Goal: Information Seeking & Learning: Learn about a topic

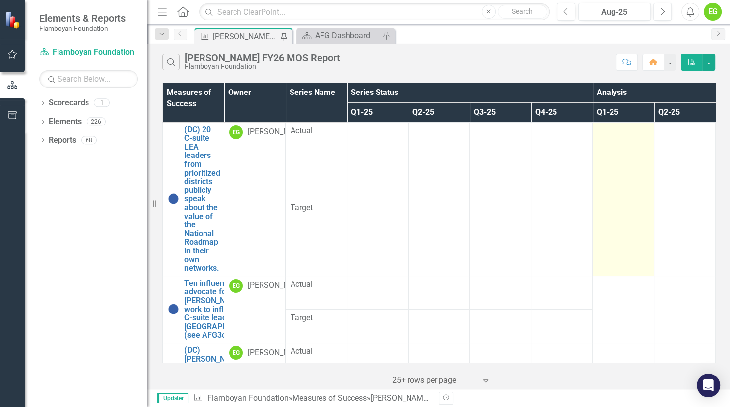
click at [620, 138] on td at bounding box center [623, 198] width 61 height 153
click at [610, 148] on td at bounding box center [623, 198] width 61 height 153
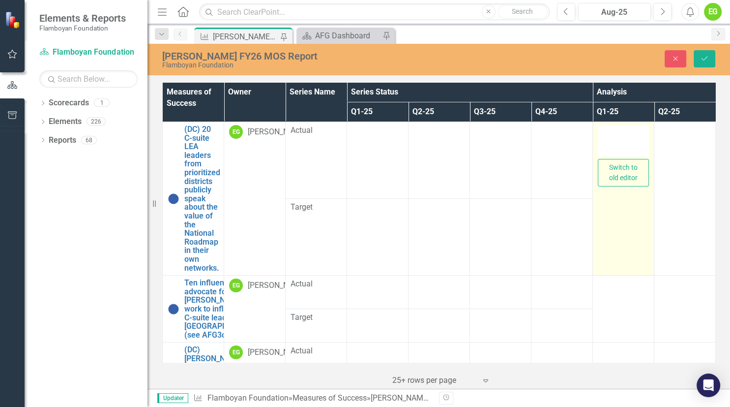
click at [615, 141] on div at bounding box center [623, 140] width 51 height 31
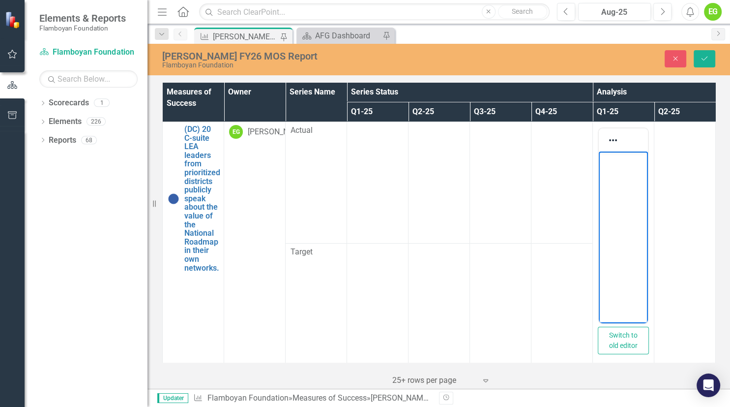
click at [603, 170] on body "Rich Text Area. Press ALT-0 for help." at bounding box center [623, 225] width 49 height 148
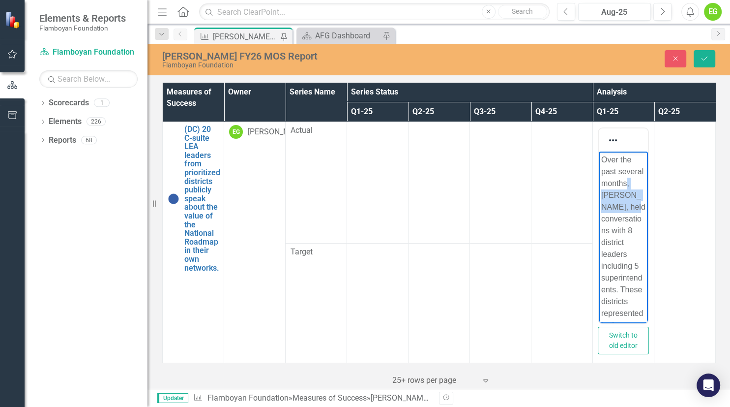
drag, startPoint x: 638, startPoint y: 207, endPoint x: 627, endPoint y: 183, distance: 25.8
drag, startPoint x: 624, startPoint y: 229, endPoint x: 618, endPoint y: 208, distance: 21.1
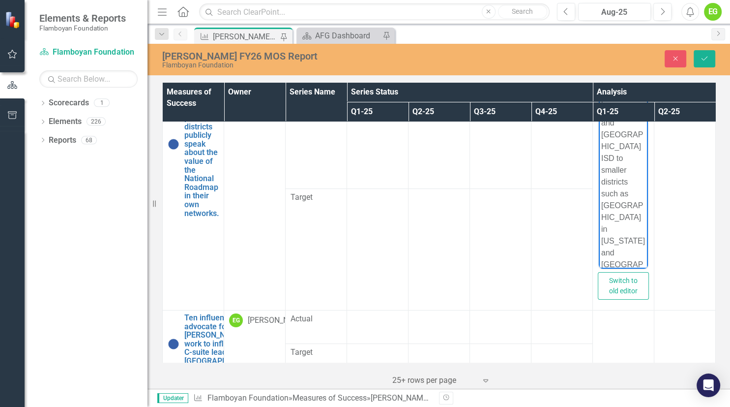
scroll to position [57, 0]
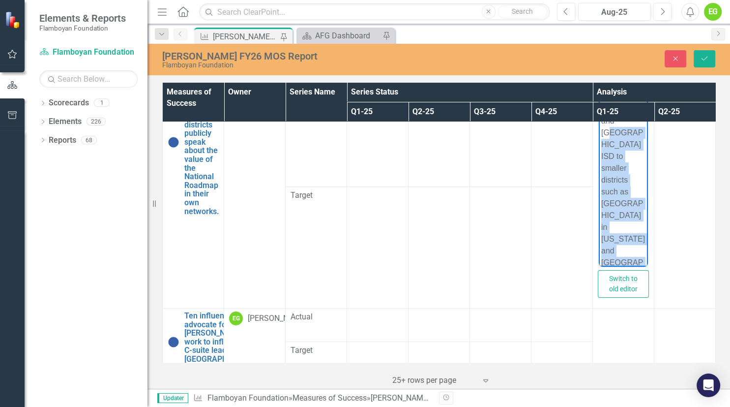
drag, startPoint x: 623, startPoint y: 256, endPoint x: 622, endPoint y: 121, distance: 134.7
click at [622, 121] on p "Over the past several months, we have spoken with 8 district leaders including …" at bounding box center [623, 97] width 44 height 507
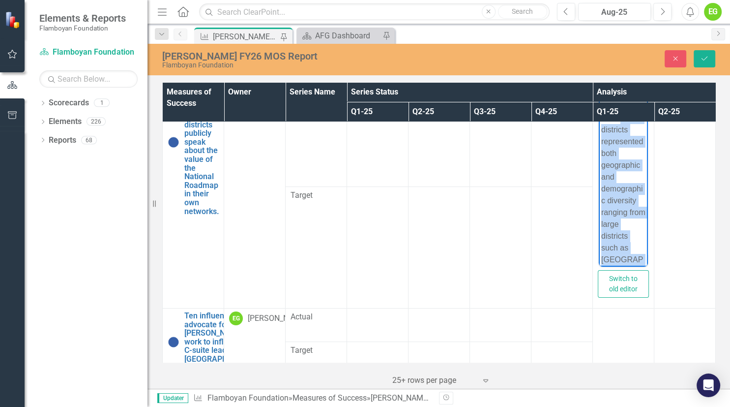
scroll to position [254, 0]
drag, startPoint x: 620, startPoint y: 208, endPoint x: 655, endPoint y: 294, distance: 92.4
click at [648, 294] on html "Over the past several months, we have spoken with 8 district leaders including …" at bounding box center [623, 101] width 49 height 520
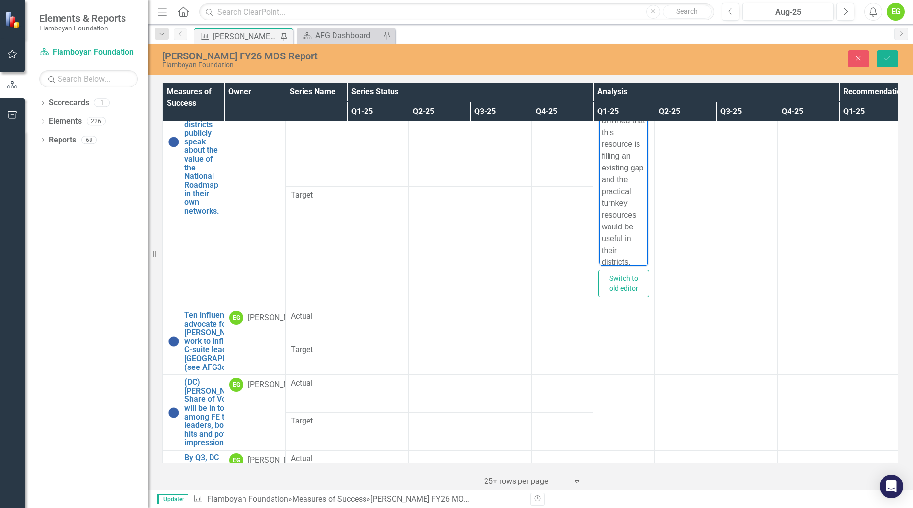
scroll to position [57, 0]
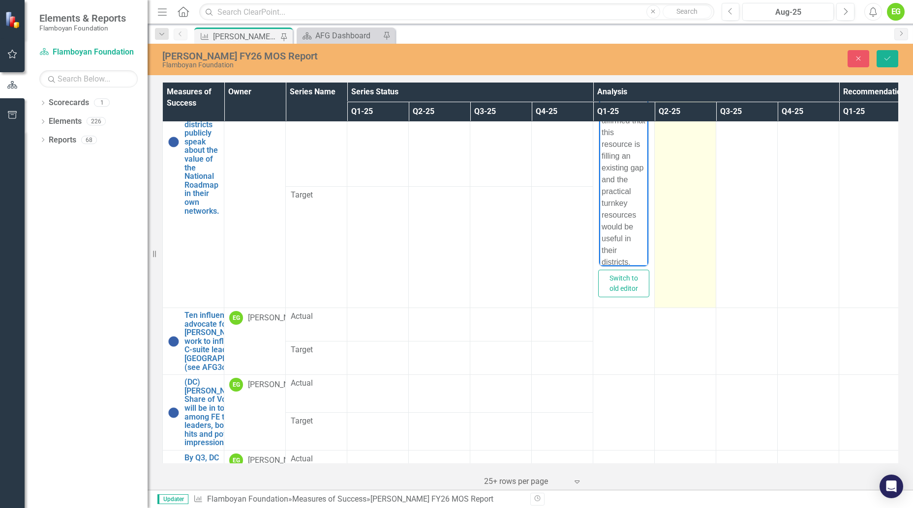
click at [711, 191] on td at bounding box center [684, 186] width 61 height 243
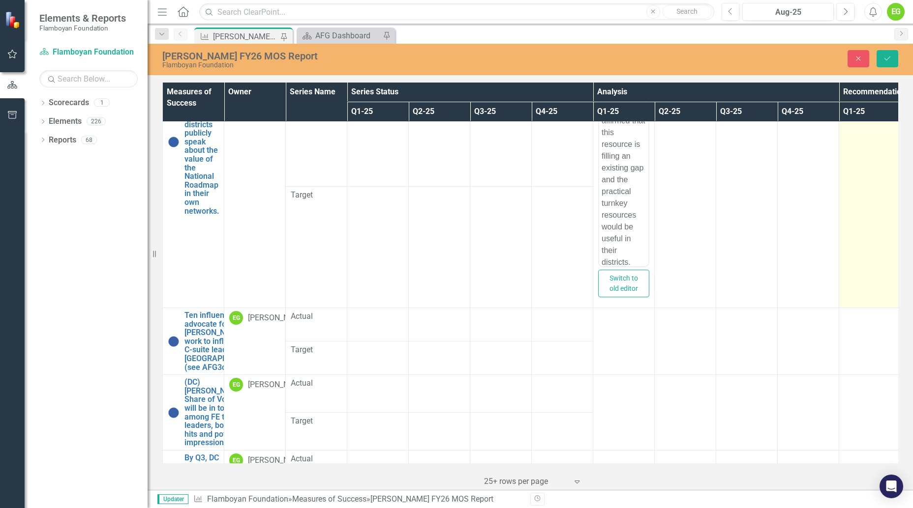
click at [730, 141] on td at bounding box center [869, 186] width 61 height 243
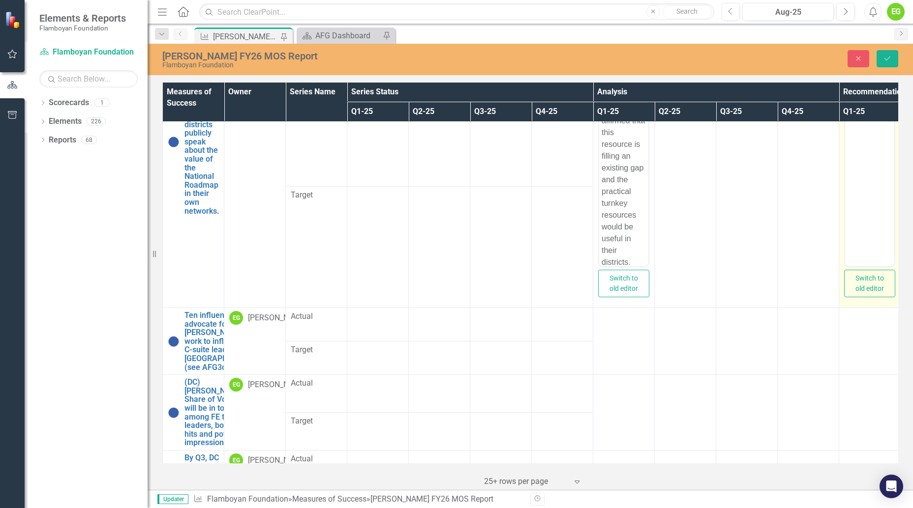
scroll to position [0, 0]
click at [730, 142] on body "Rich Text Area. Press ALT-0 for help." at bounding box center [869, 169] width 49 height 148
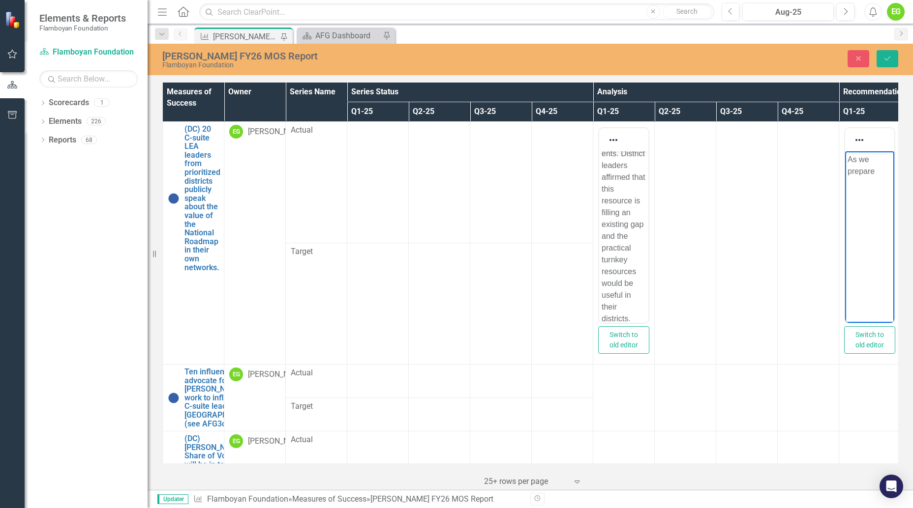
click at [552, 61] on div "[PERSON_NAME] FY26 MOS Report" at bounding box center [368, 56] width 412 height 11
click at [730, 167] on p "As we prepare" at bounding box center [869, 166] width 44 height 24
click at [730, 162] on p "As we prepare" at bounding box center [869, 166] width 44 height 24
click at [730, 176] on p "As we prepare" at bounding box center [869, 166] width 44 height 24
drag, startPoint x: 877, startPoint y: 171, endPoint x: 859, endPoint y: 159, distance: 21.7
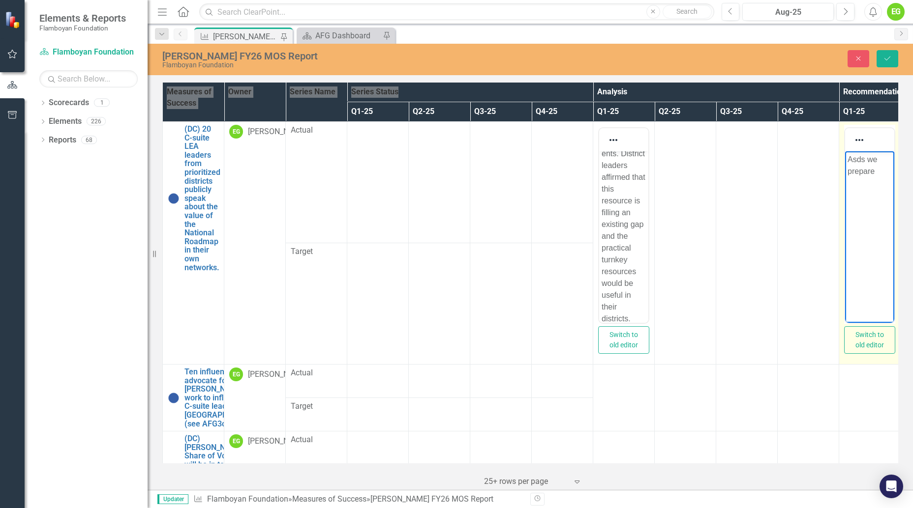
click at [730, 159] on p "Asds we prepare" at bounding box center [869, 166] width 44 height 24
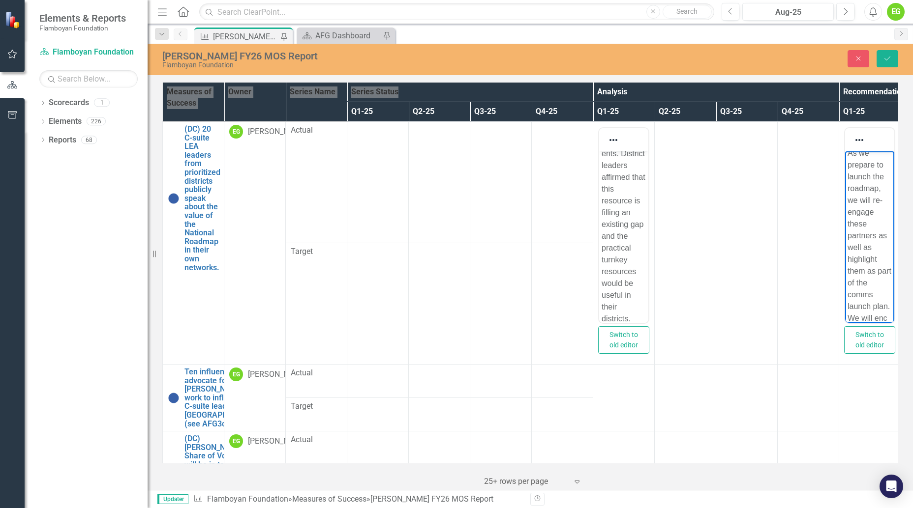
scroll to position [18, 0]
